Goal: Information Seeking & Learning: Learn about a topic

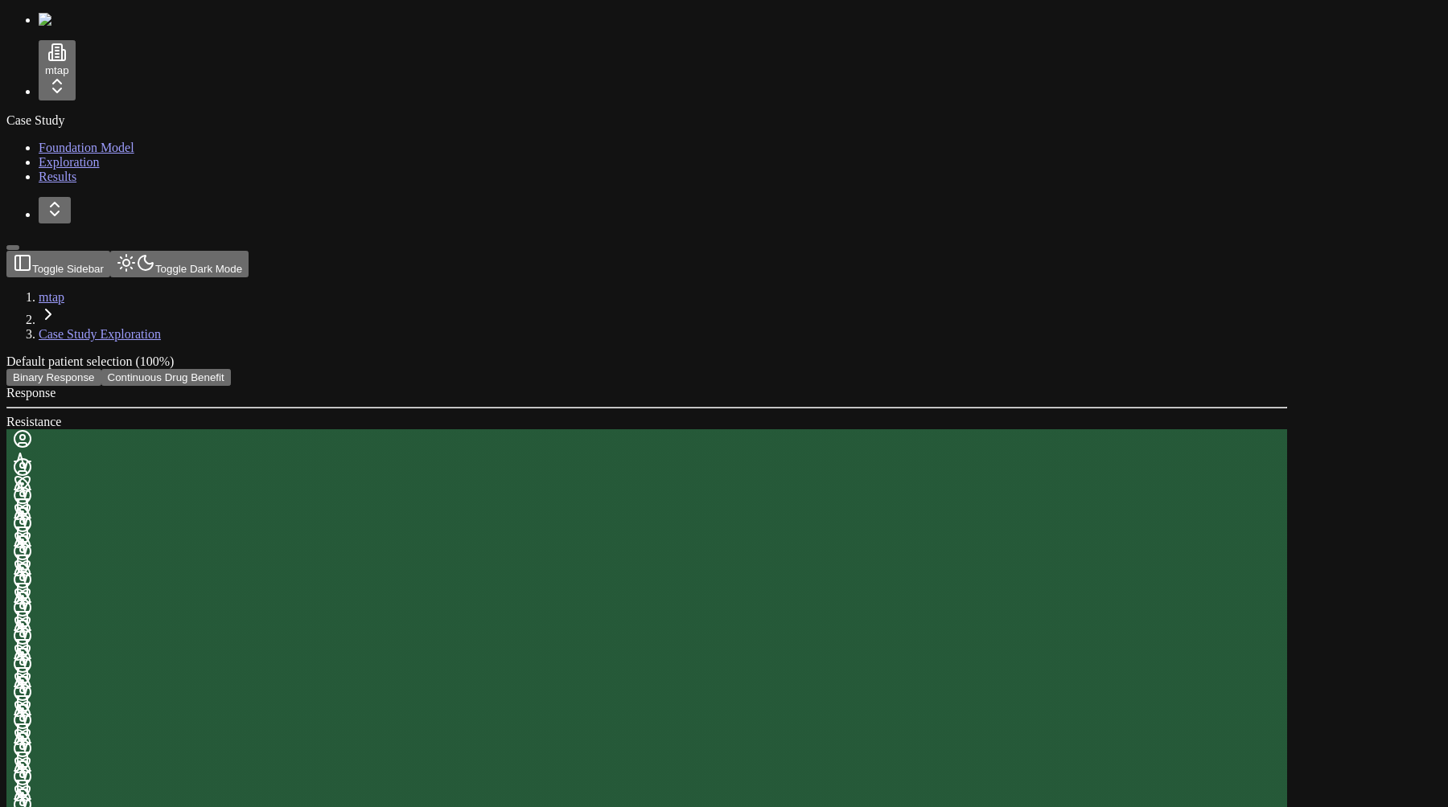
click at [231, 369] on button "Continuous Drug Benefit" at bounding box center [165, 377] width 129 height 17
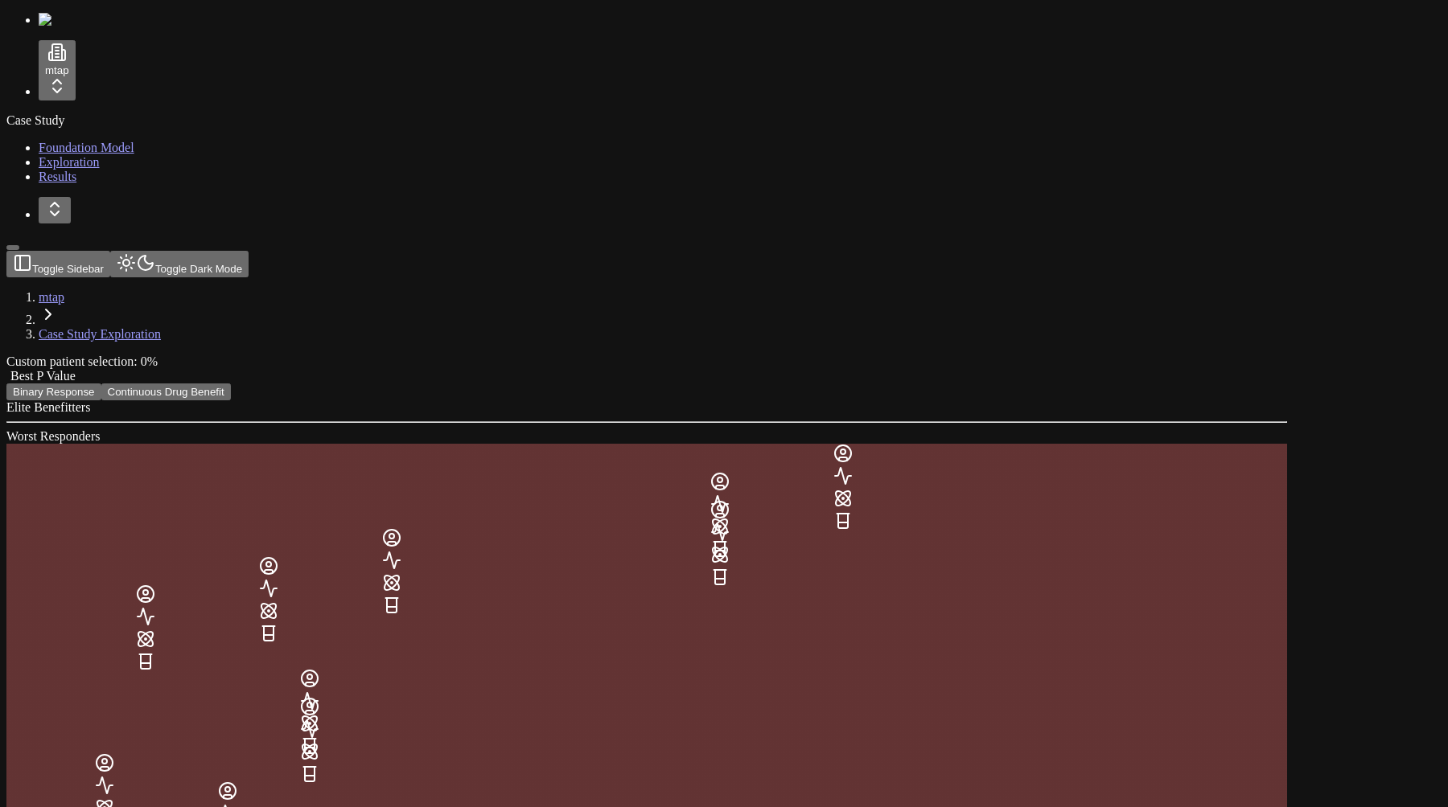
click at [800, 421] on hr at bounding box center [646, 422] width 1280 height 2
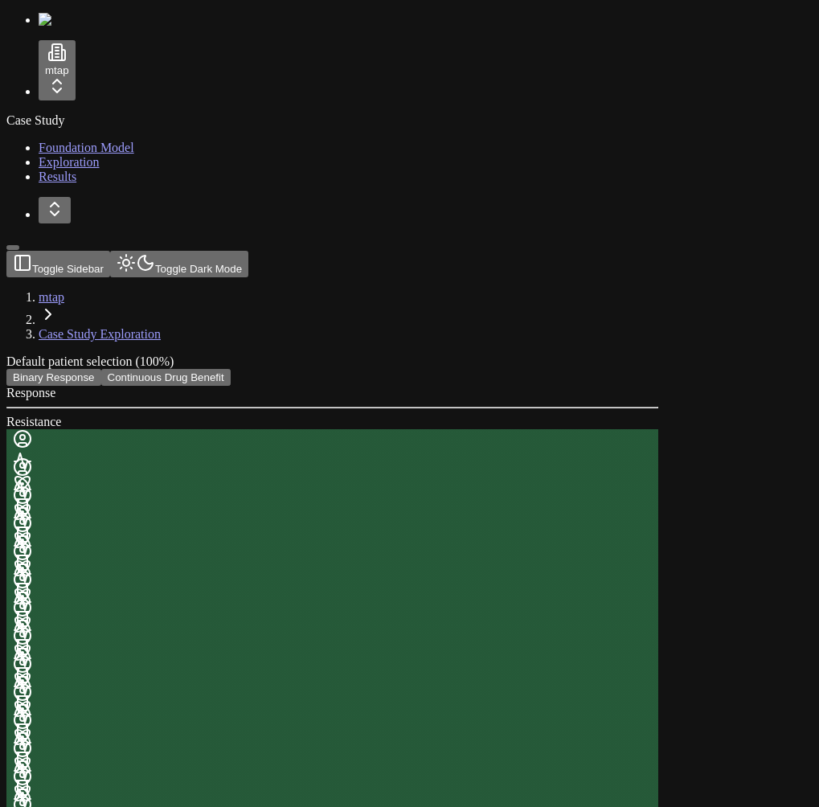
click at [231, 369] on button "Continuous Drug Benefit" at bounding box center [165, 377] width 129 height 17
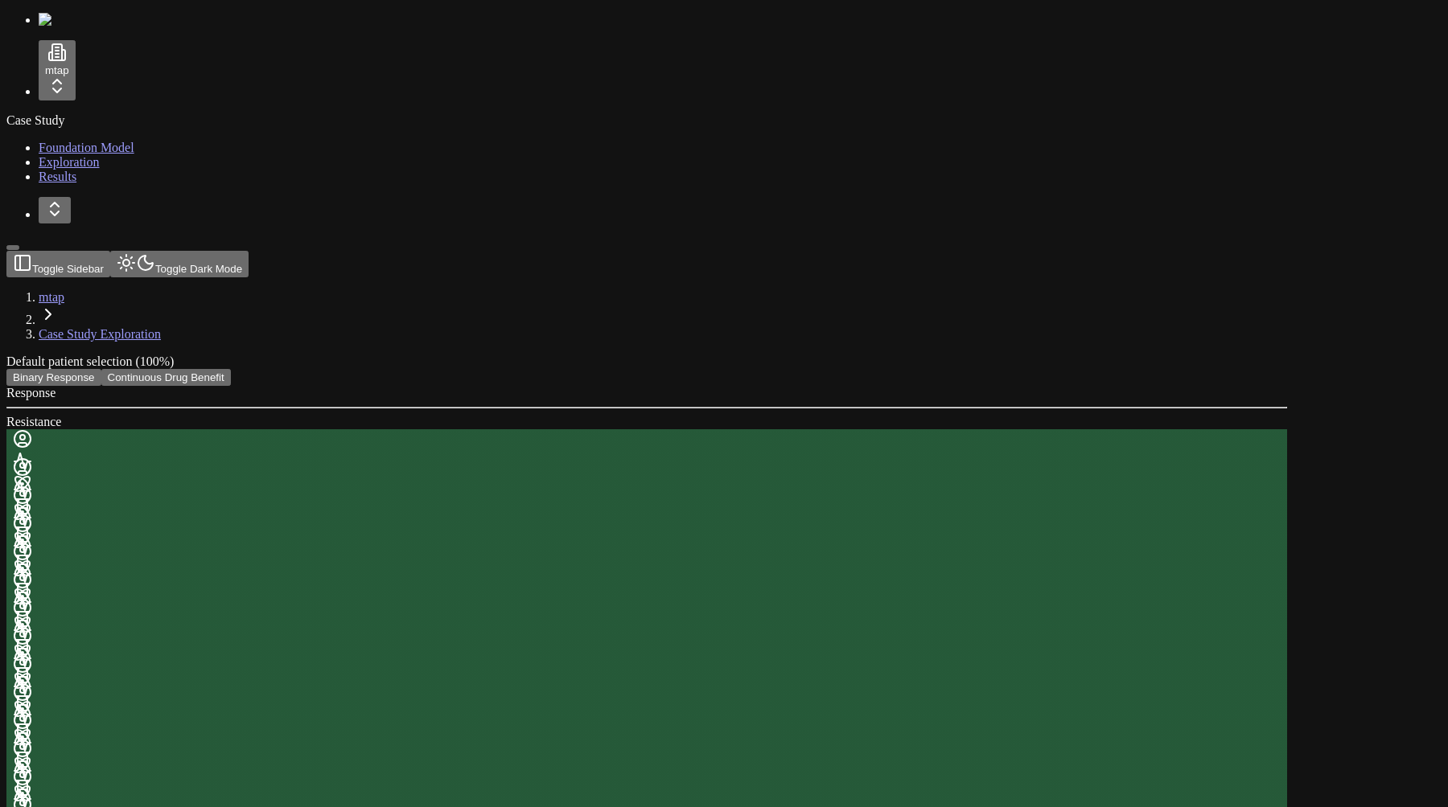
click at [231, 369] on button "Continuous Drug Benefit" at bounding box center [165, 377] width 129 height 17
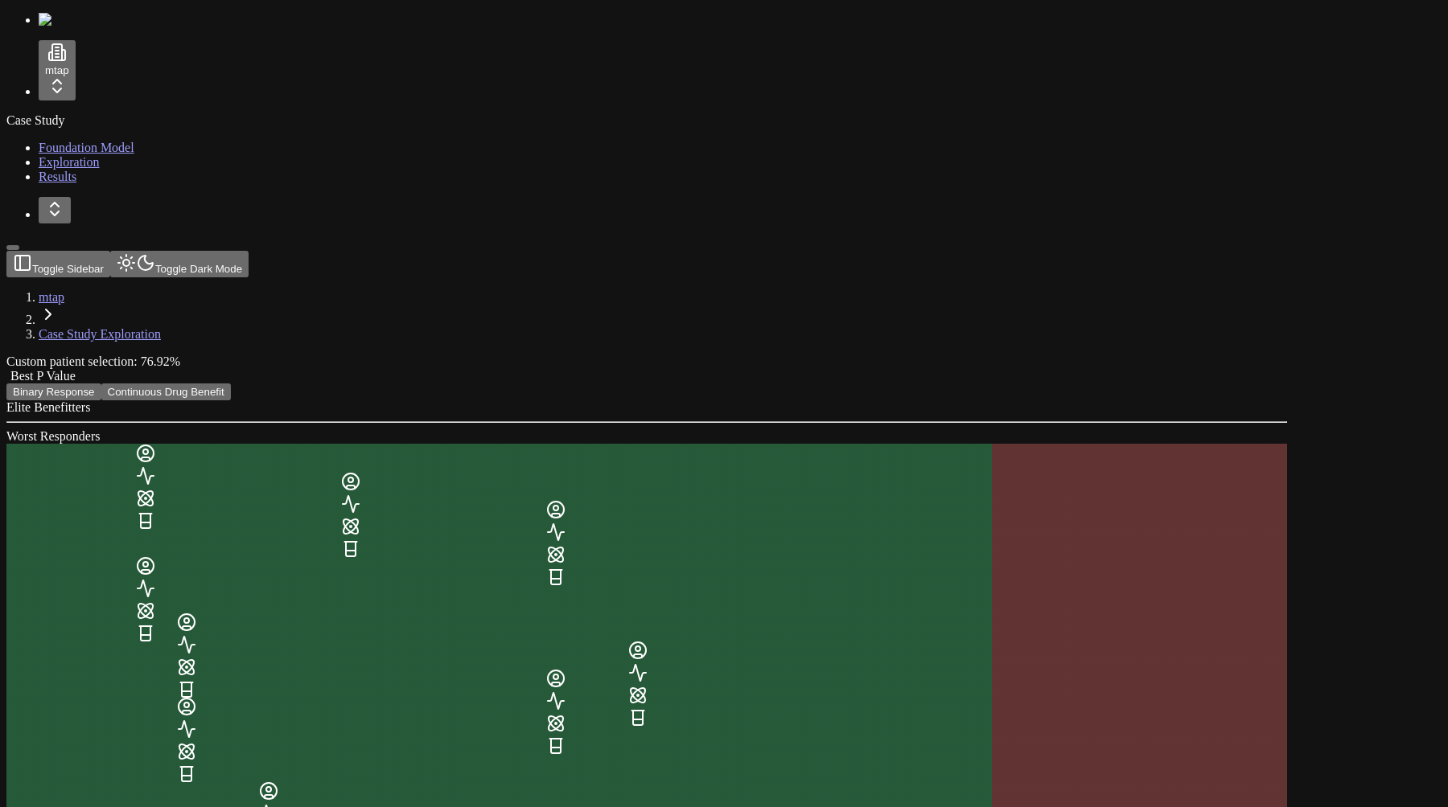
click at [1058, 369] on div "Best P Value" at bounding box center [646, 376] width 1280 height 14
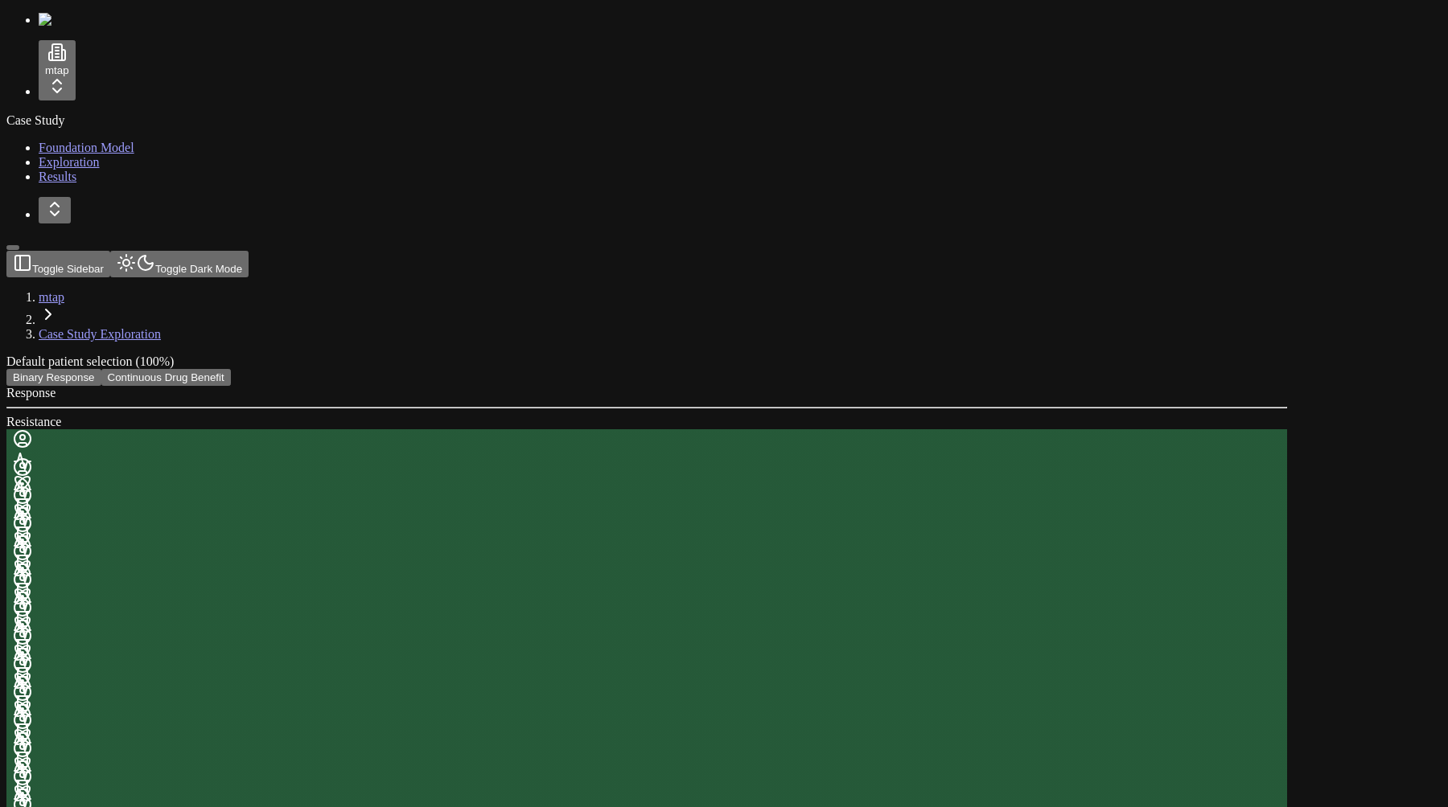
click at [231, 369] on button "Continuous Drug Benefit" at bounding box center [165, 377] width 129 height 17
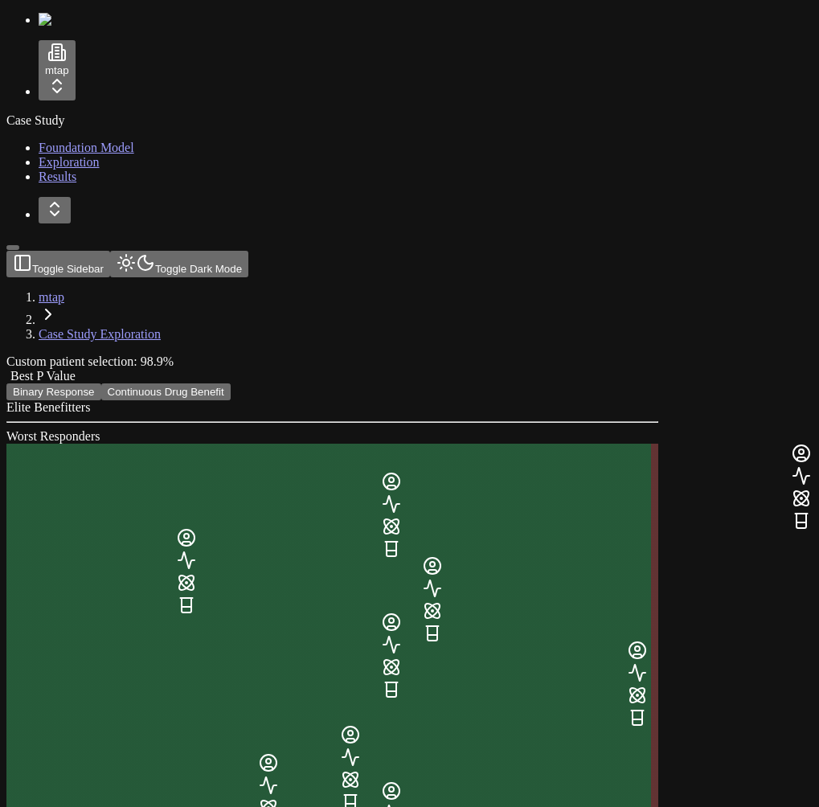
click at [76, 369] on span at bounding box center [76, 376] width 0 height 14
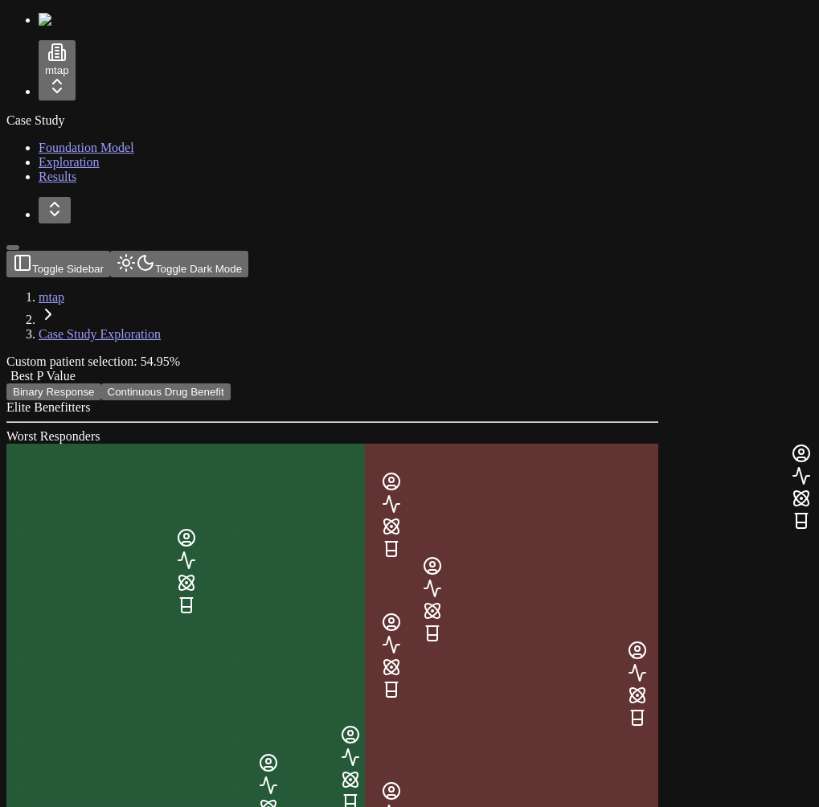
click at [76, 369] on span at bounding box center [76, 376] width 0 height 14
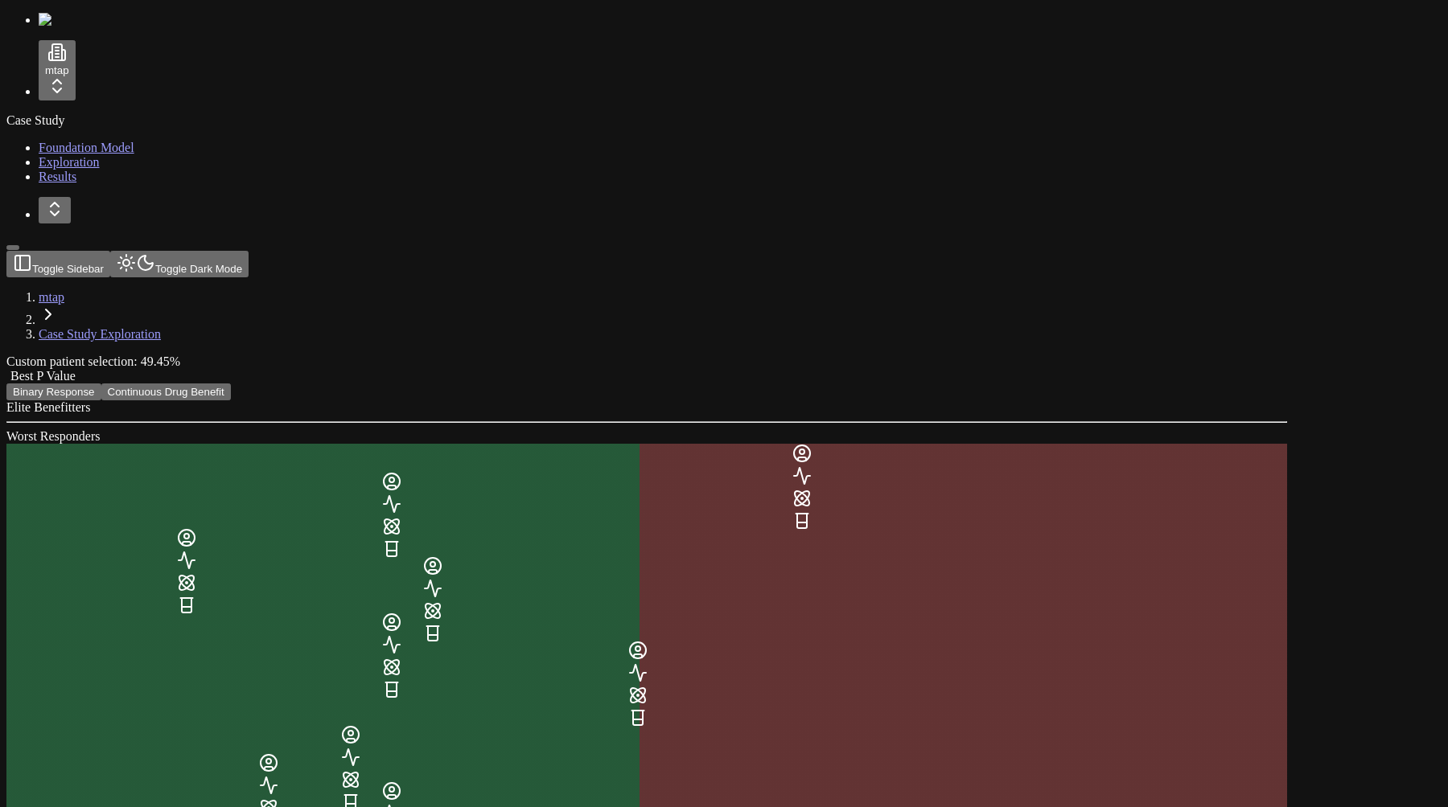
click at [76, 369] on span at bounding box center [76, 376] width 0 height 14
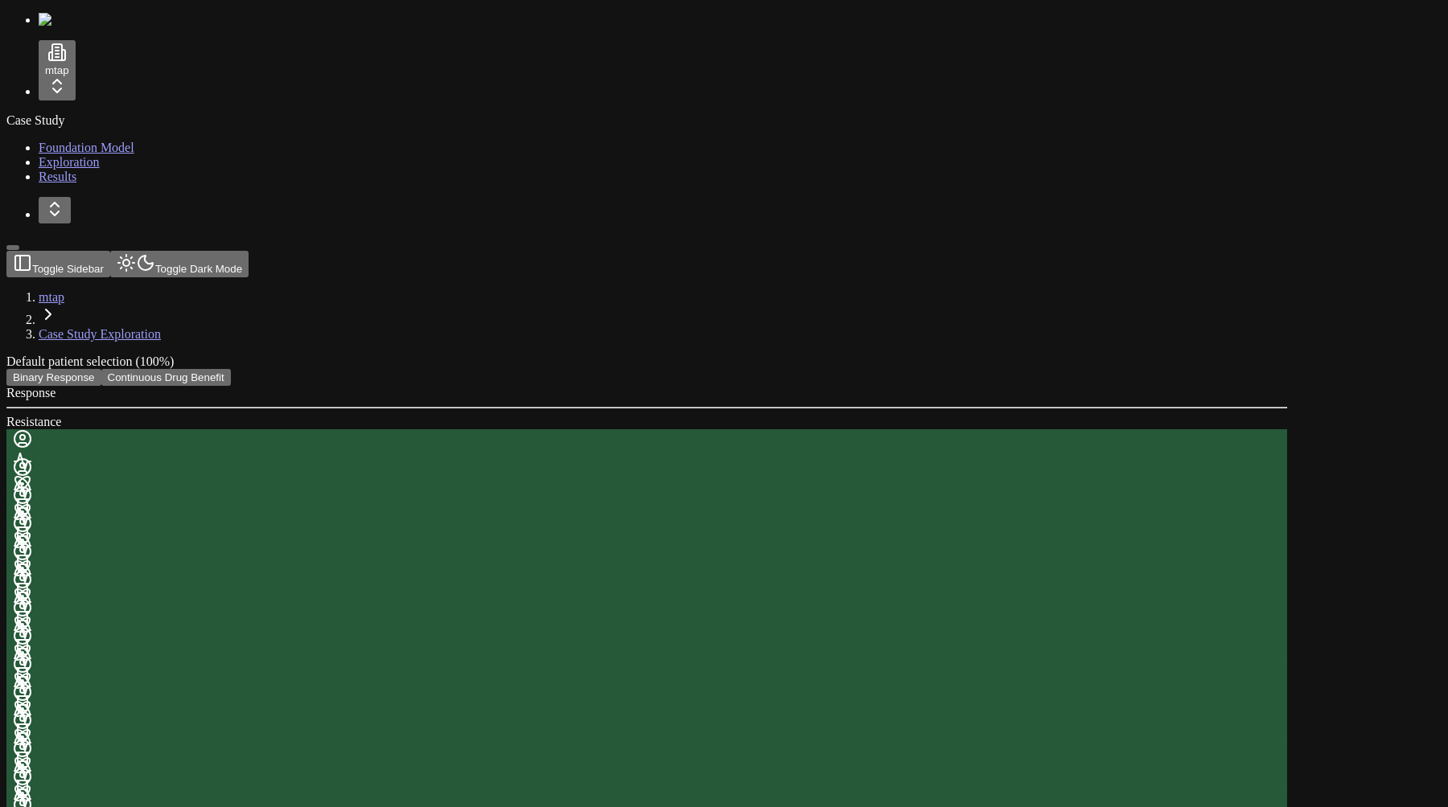
click at [231, 369] on button "Continuous Drug Benefit" at bounding box center [165, 377] width 129 height 17
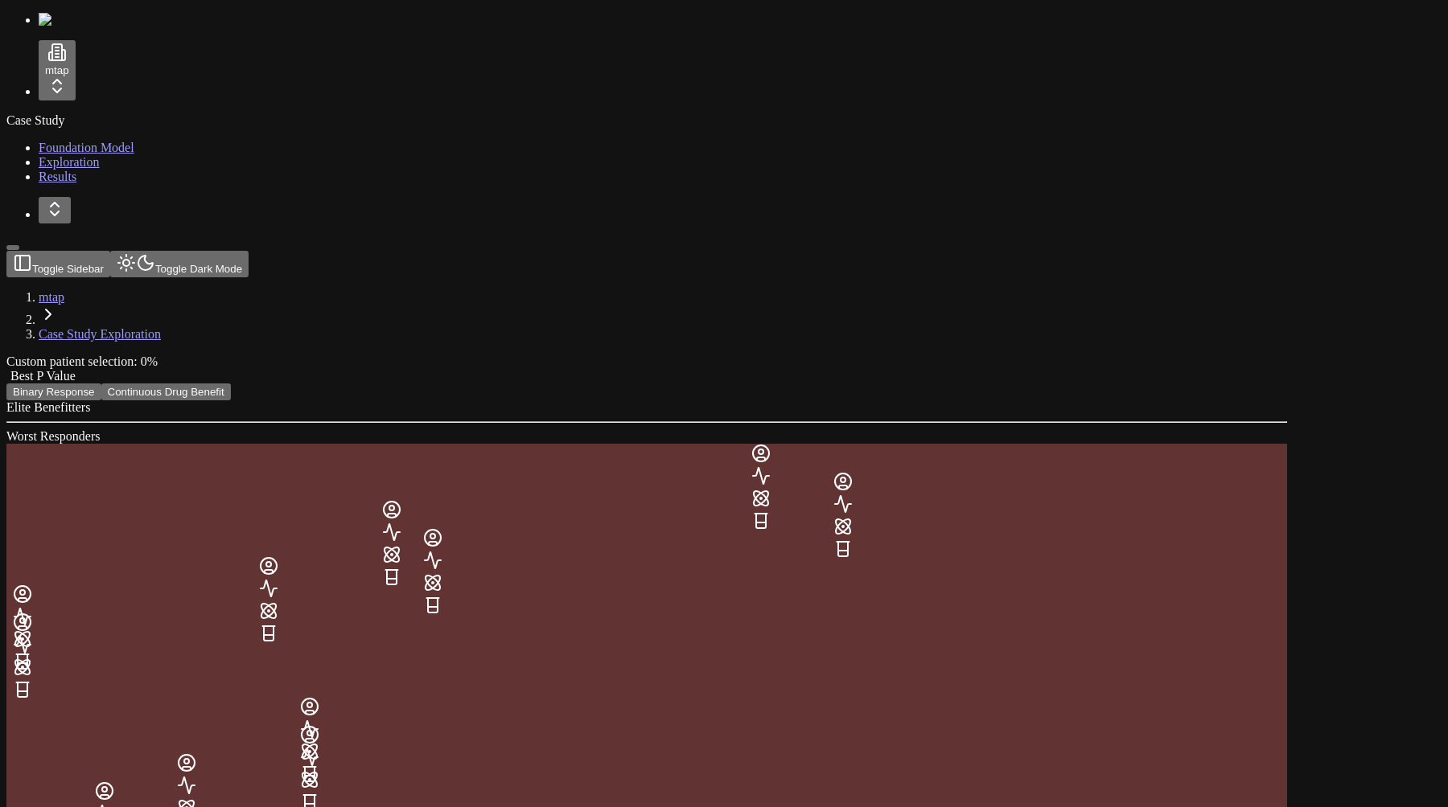
click at [101, 384] on button "Binary Response" at bounding box center [53, 392] width 95 height 17
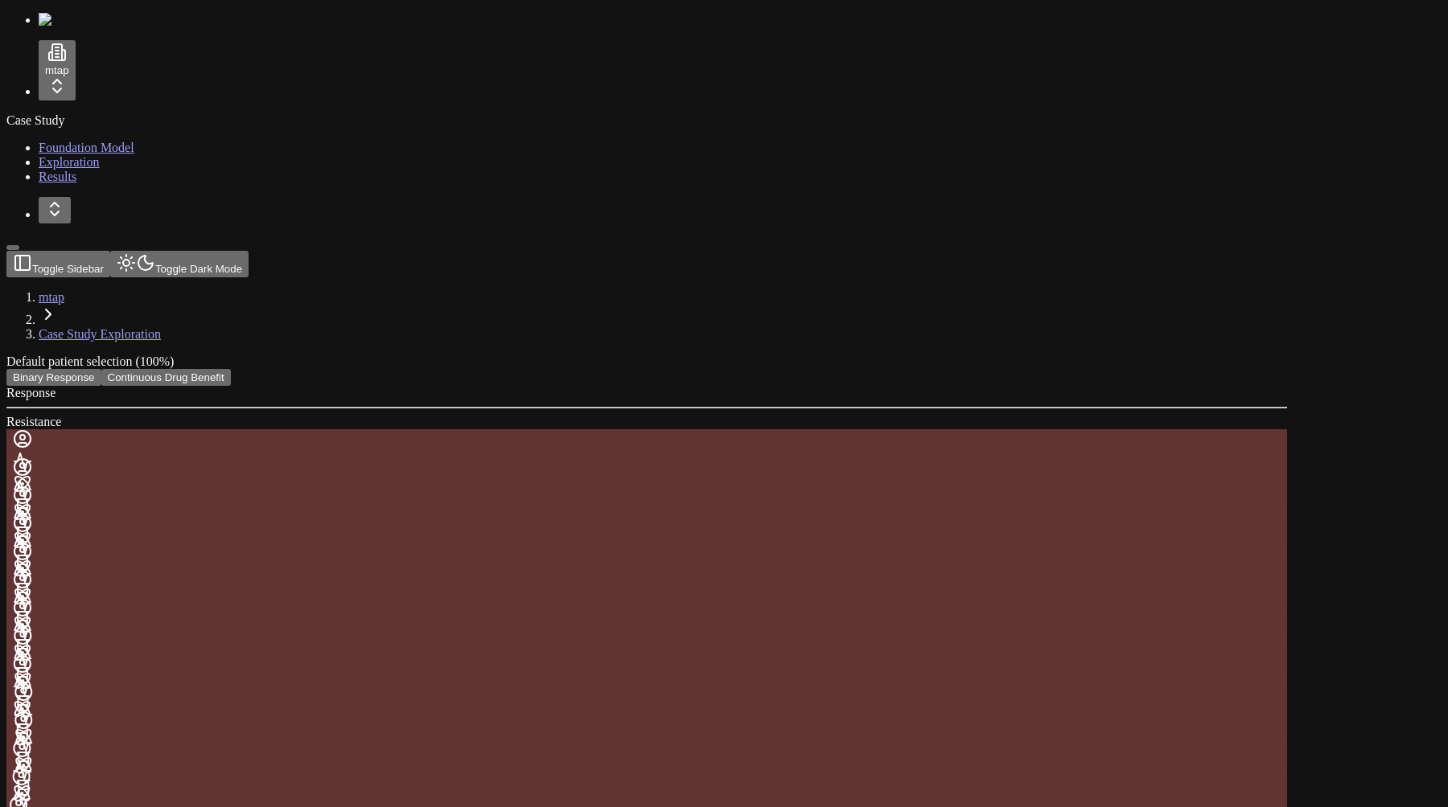
click at [231, 369] on button "Continuous Drug Benefit" at bounding box center [165, 377] width 129 height 17
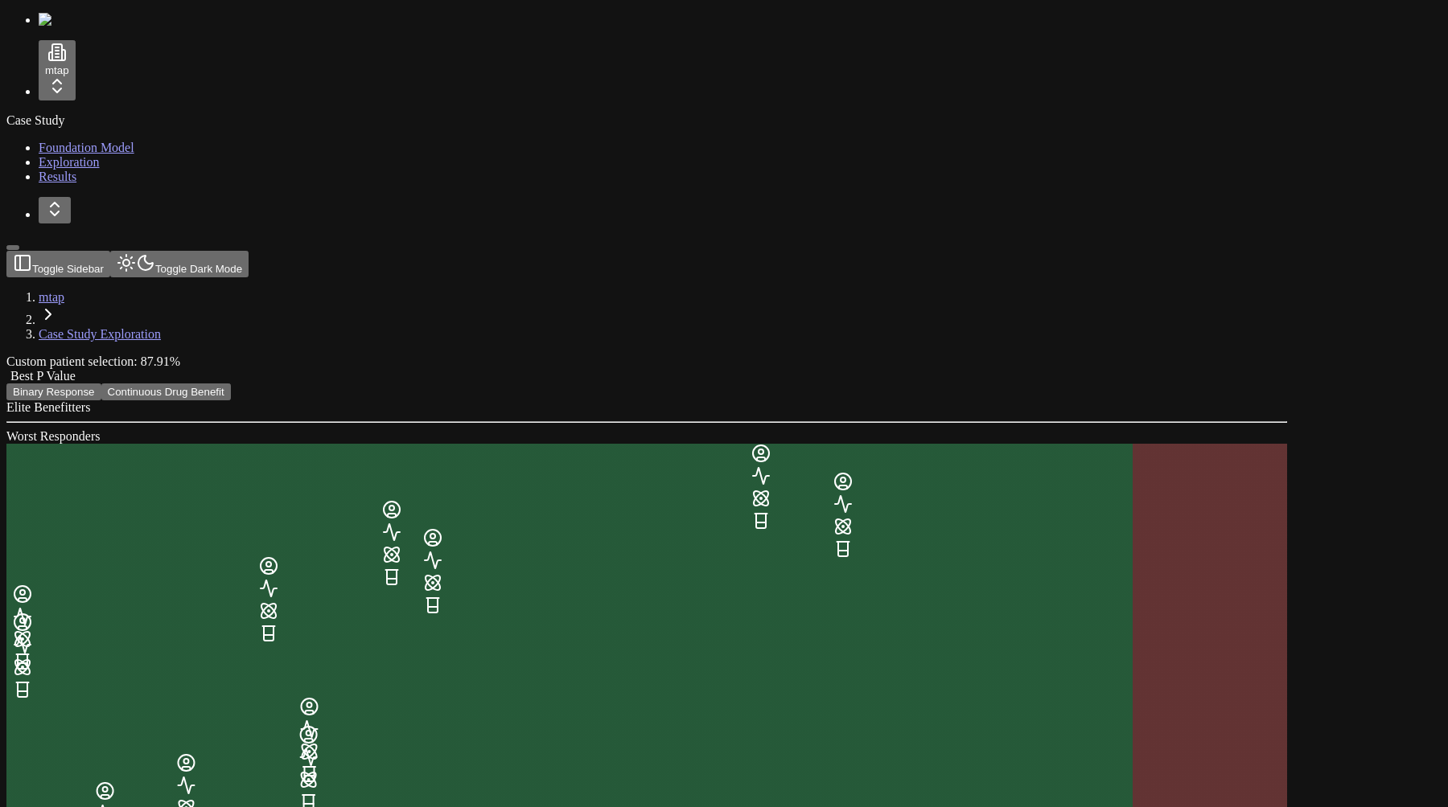
click at [76, 369] on span at bounding box center [76, 376] width 0 height 14
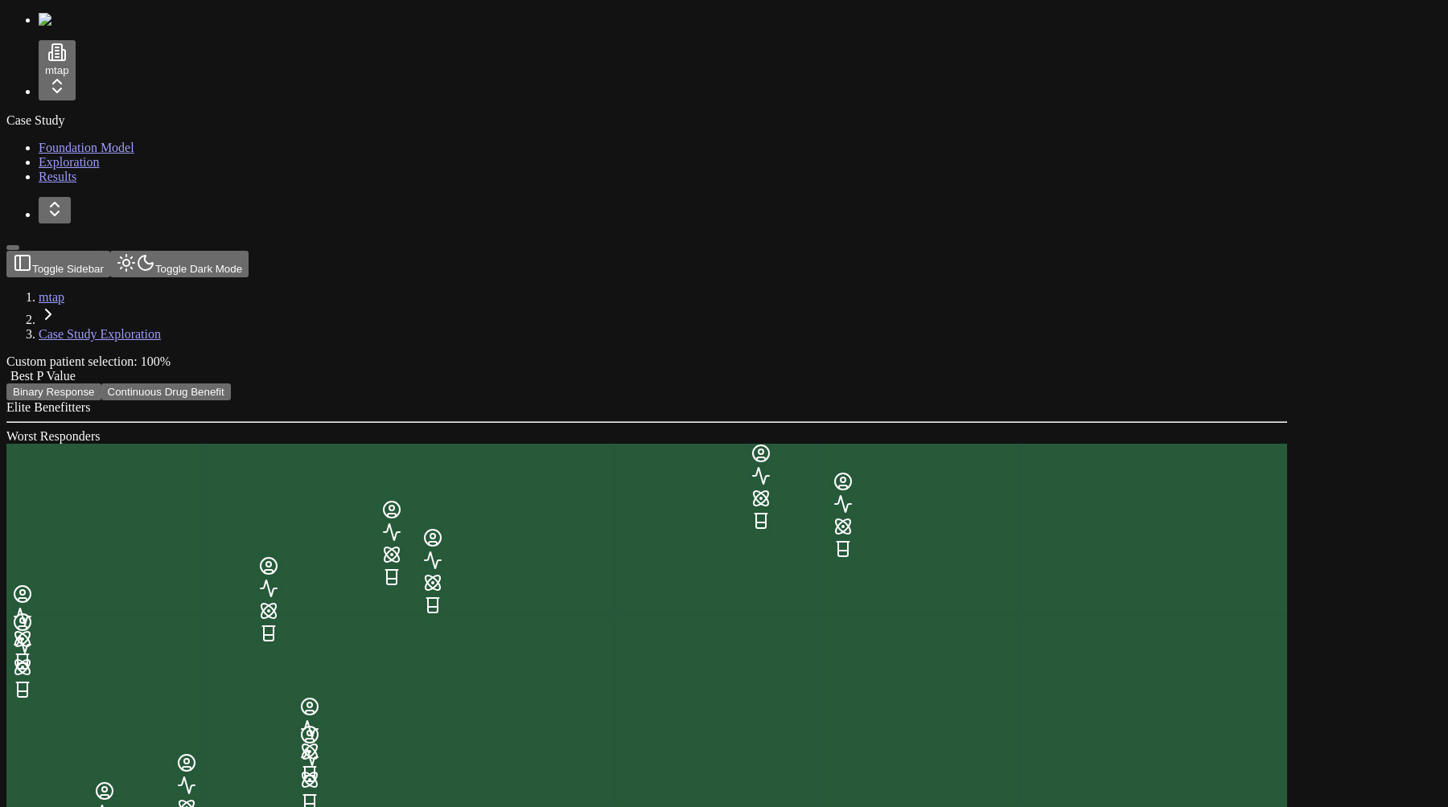
click at [76, 369] on span at bounding box center [76, 376] width 0 height 14
click at [639, 355] on div "Custom patient selection: 100% Best P Value Binary Response Continuous Drug Ben…" at bounding box center [646, 378] width 1280 height 46
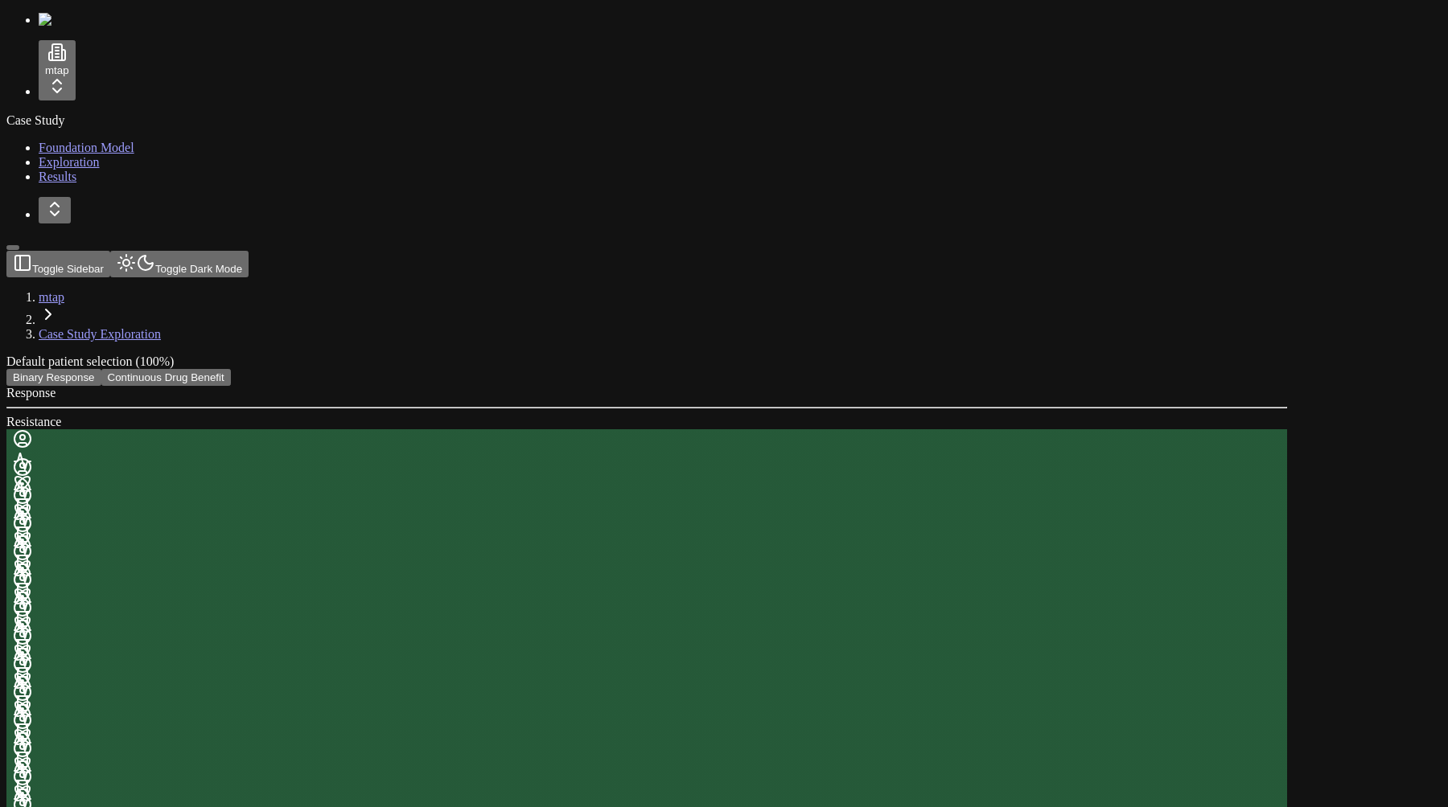
click at [231, 369] on button "Continuous Drug Benefit" at bounding box center [165, 377] width 129 height 17
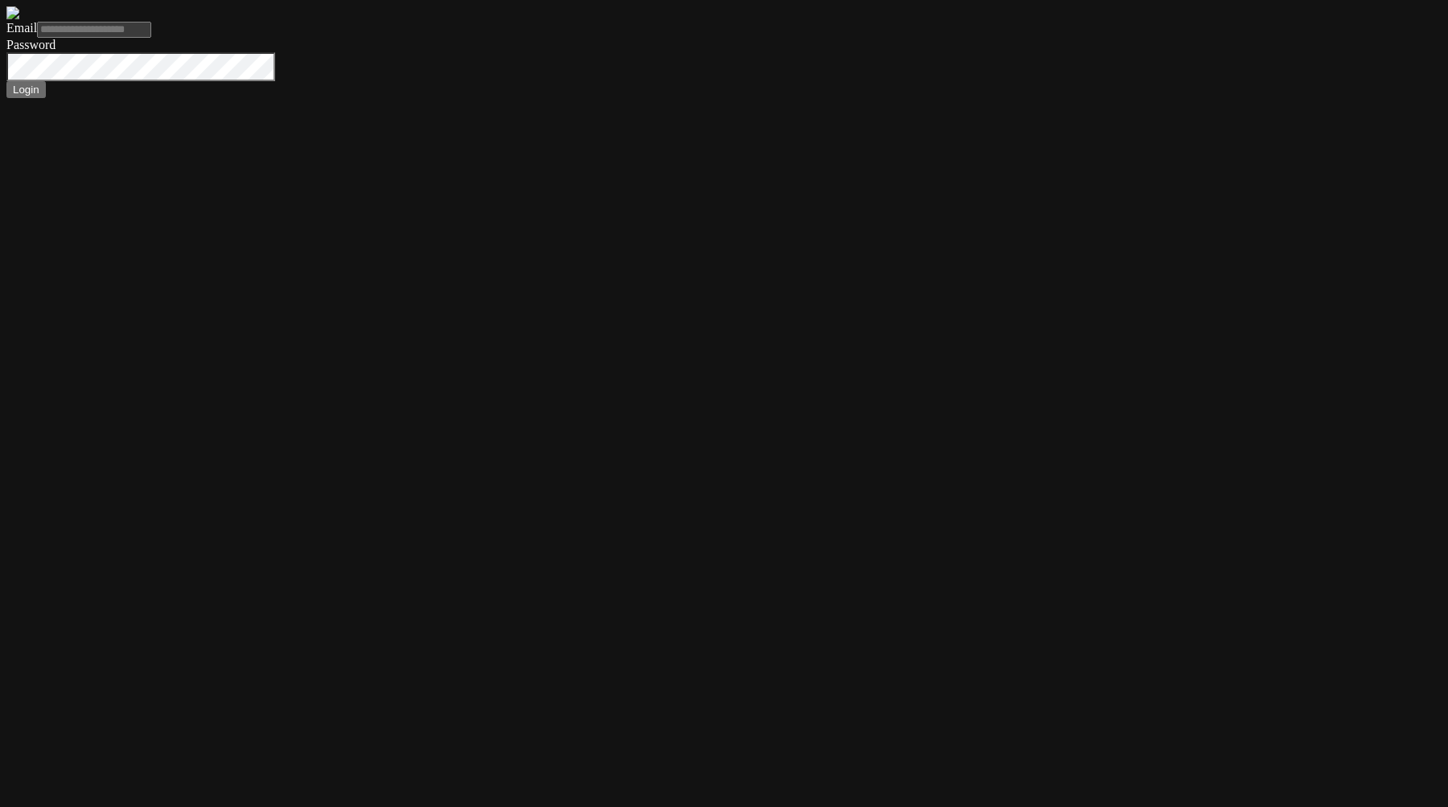
type input "**********"
click at [6, 81] on button "Login" at bounding box center [25, 89] width 39 height 17
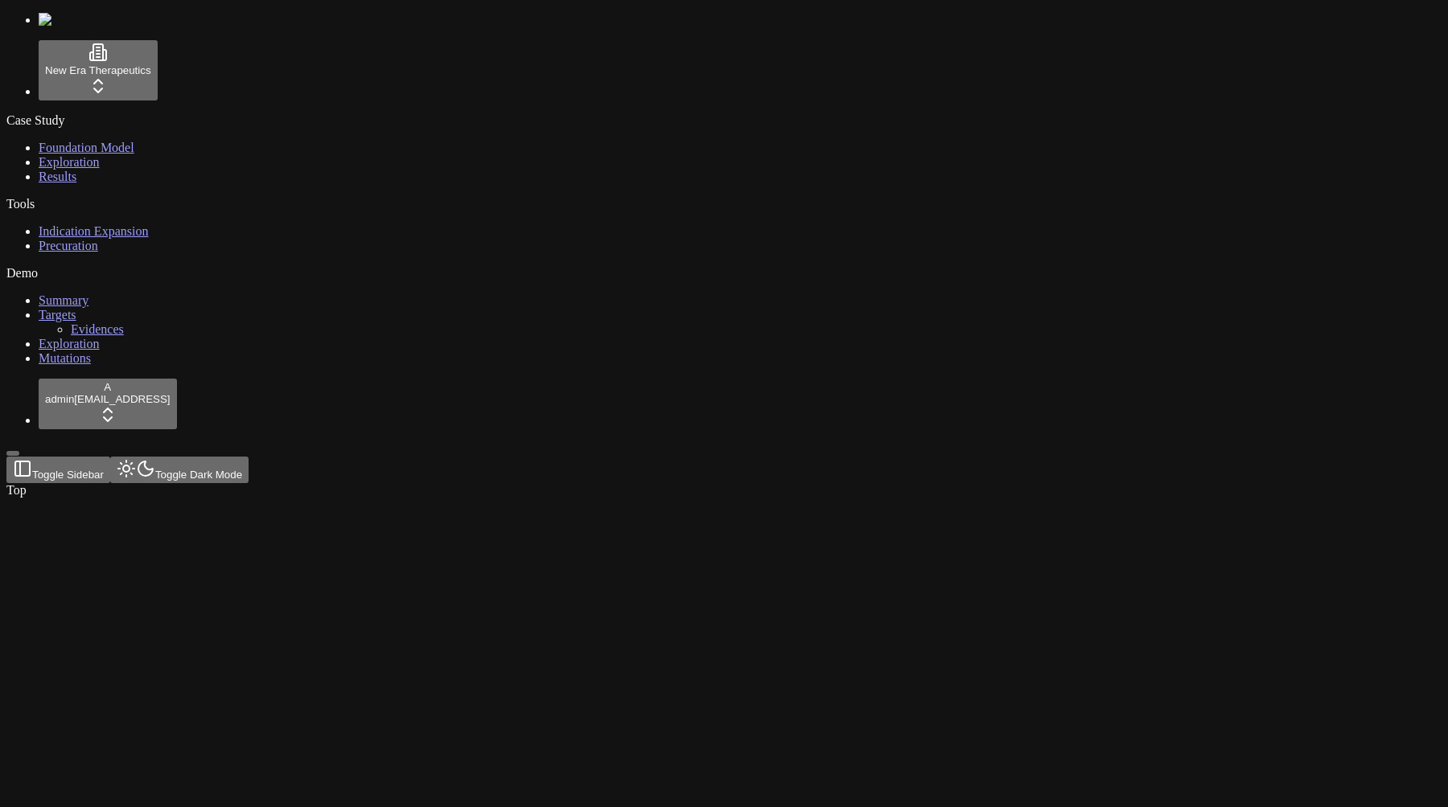
click at [101, 68] on html "New Era Therapeutics Case Study Foundation Model Exploration Results Tools Indi…" at bounding box center [724, 252] width 1448 height 504
click at [236, 498] on div at bounding box center [640, 498] width 1280 height 0
click at [70, 366] on div "Case Study Foundation Model Exploration Results Tools Indication Expansion Prec…" at bounding box center [723, 239] width 1435 height 253
click at [85, 141] on link "Foundation Model" at bounding box center [87, 148] width 96 height 14
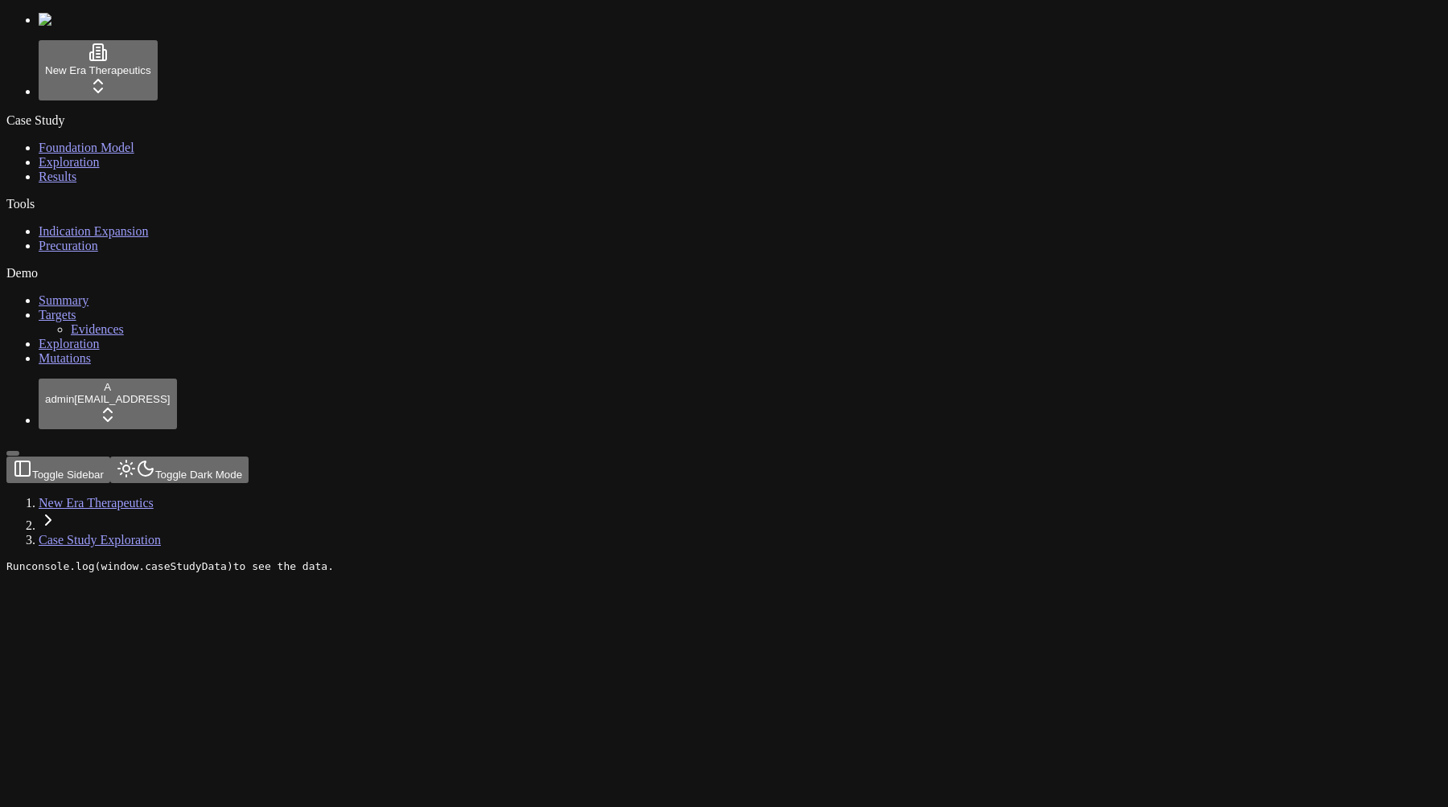
click at [109, 76] on html "New Era Therapeutics Case Study Foundation Model Exploration Results Tools Indi…" at bounding box center [724, 291] width 1448 height 583
click at [121, 71] on html "New Era Therapeutics Case Study Foundation Model Exploration Results Tools Indi…" at bounding box center [724, 291] width 1448 height 583
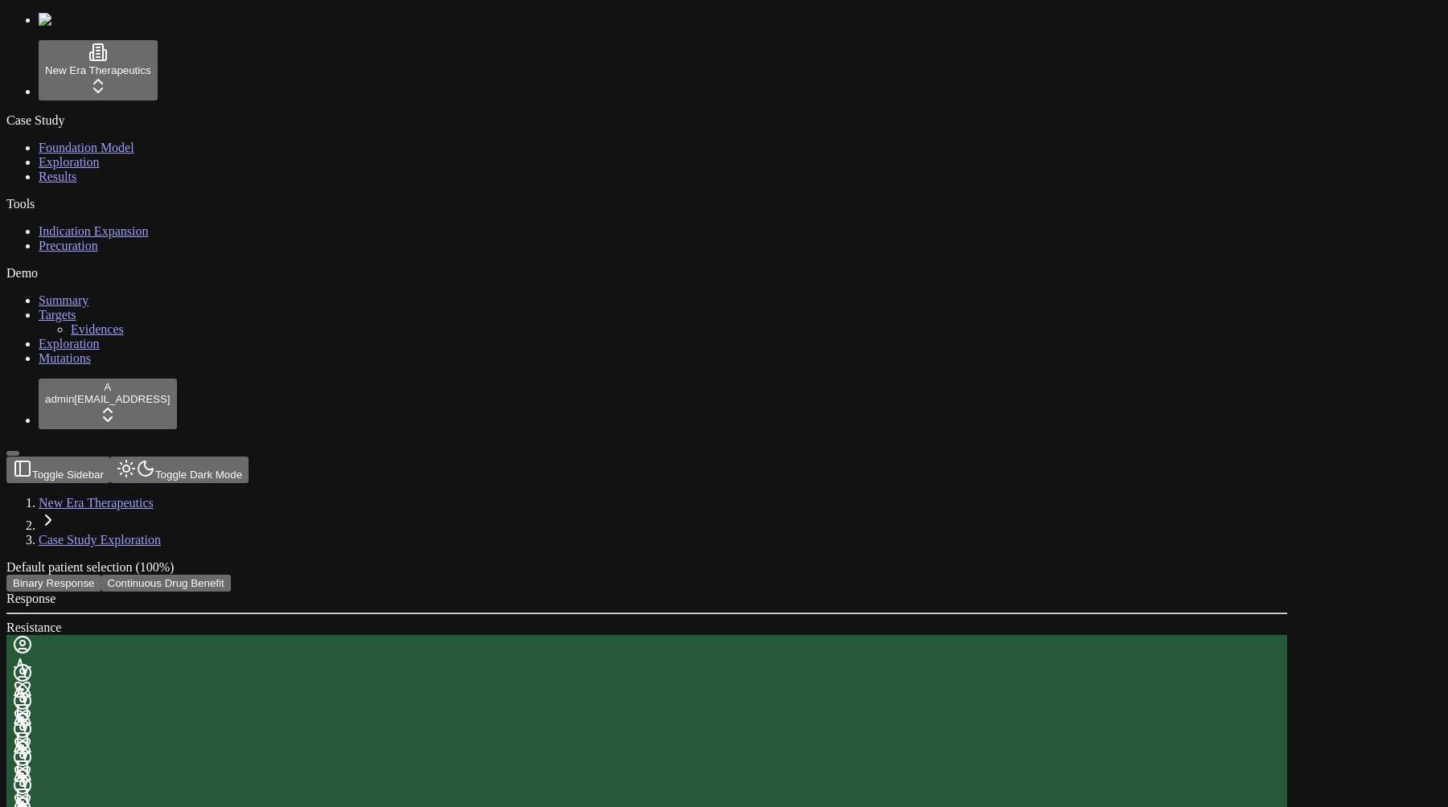
click at [231, 575] on button "Continuous Drug Benefit" at bounding box center [165, 583] width 129 height 17
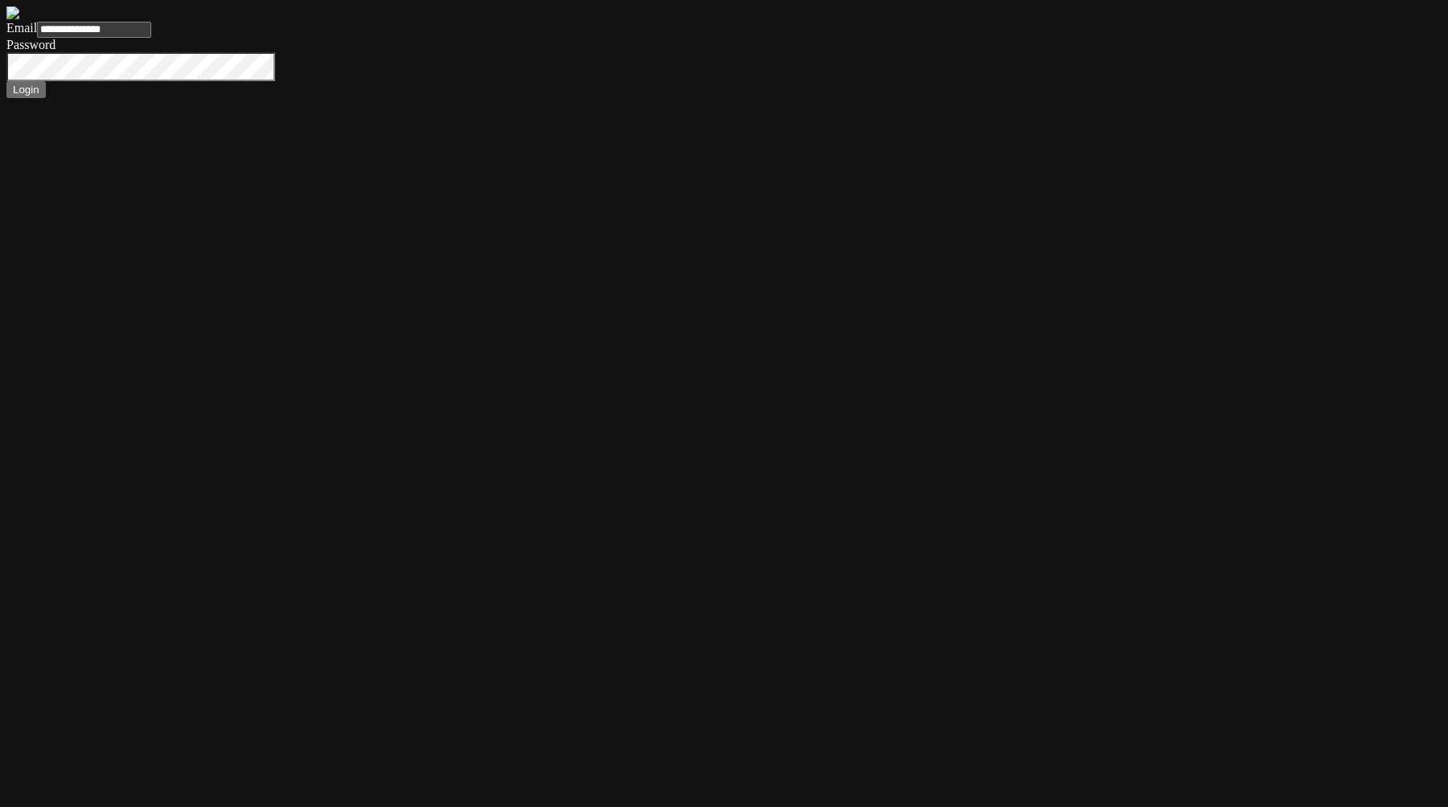
type input "**********"
click at [6, 81] on button "Login" at bounding box center [25, 89] width 39 height 17
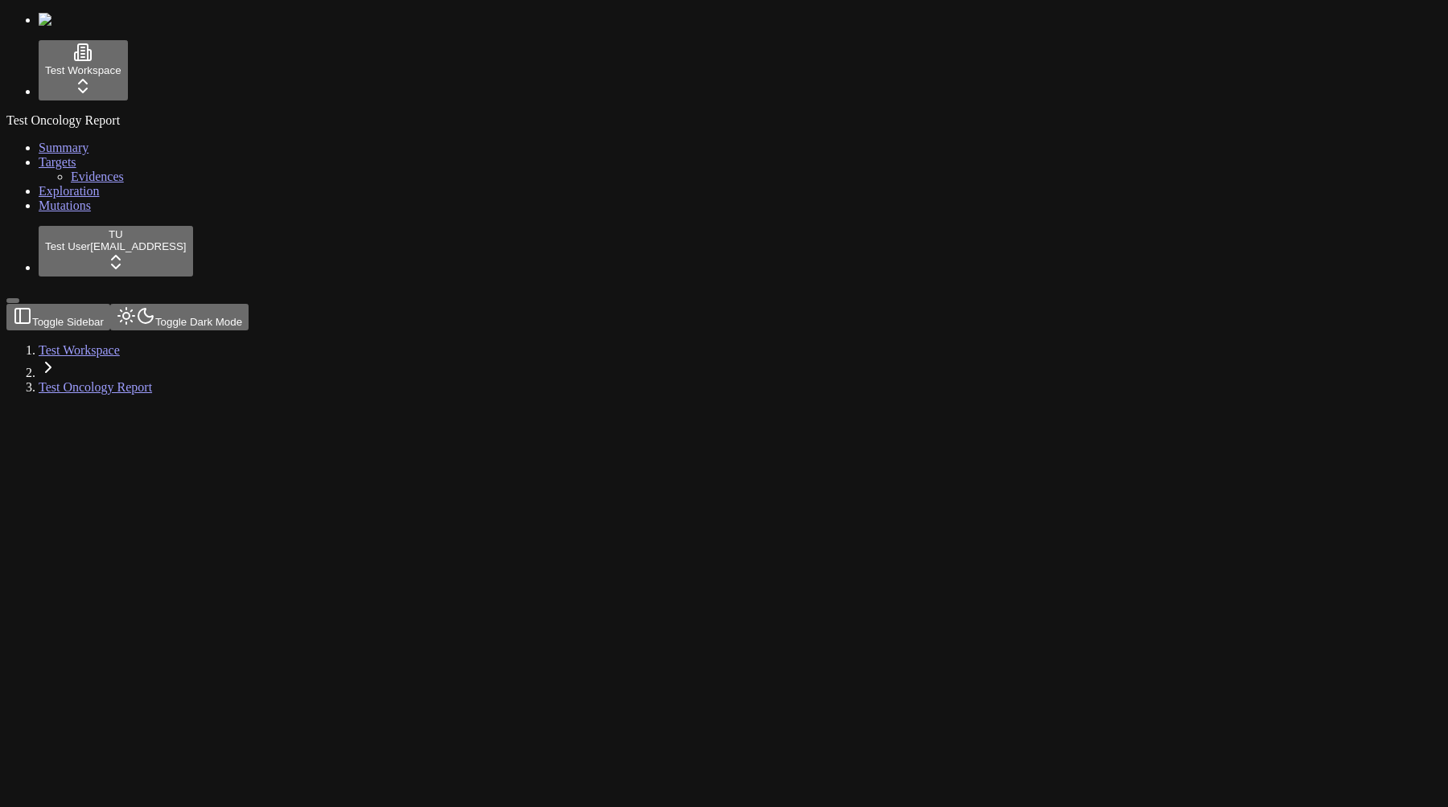
click at [39, 212] on span "Mutations" at bounding box center [65, 206] width 52 height 14
click at [68, 213] on div "Test Oncology Report Summary Targets Evidences Exploration Mutations" at bounding box center [723, 163] width 1435 height 100
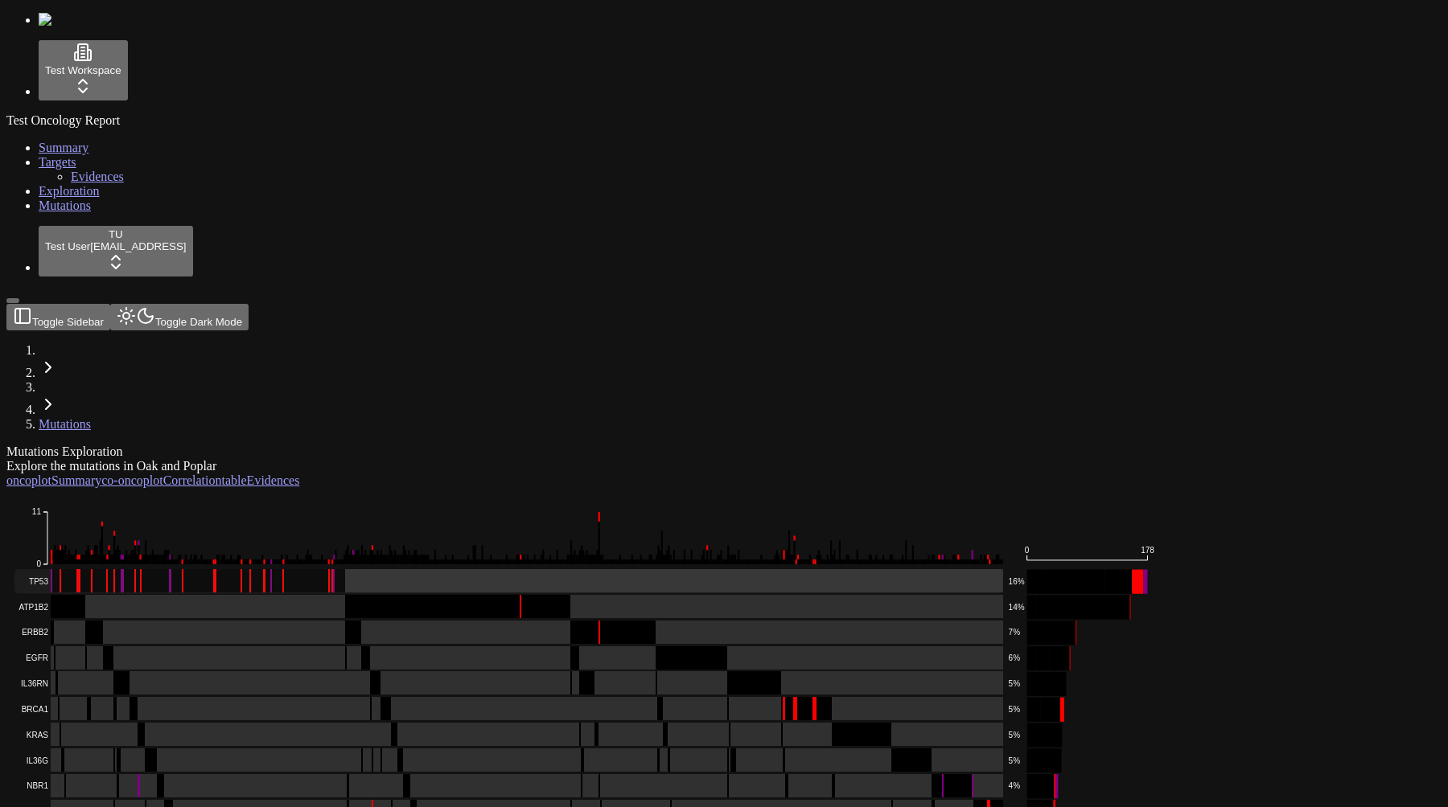
click at [374, 569] on rect at bounding box center [508, 581] width 989 height 24
